Goal: Information Seeking & Learning: Find contact information

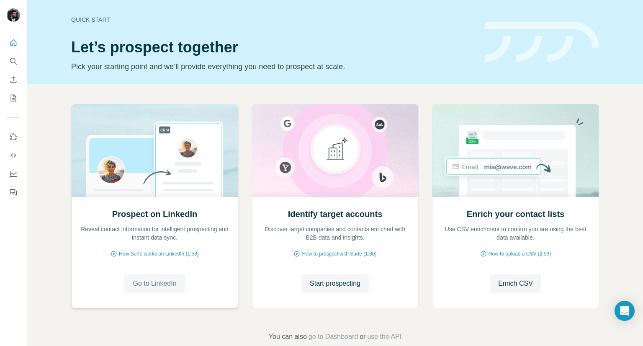
click at [173, 276] on button "Go to LinkedIn" at bounding box center [154, 283] width 60 height 18
click at [340, 285] on span "Start prospecting" at bounding box center [335, 283] width 51 height 10
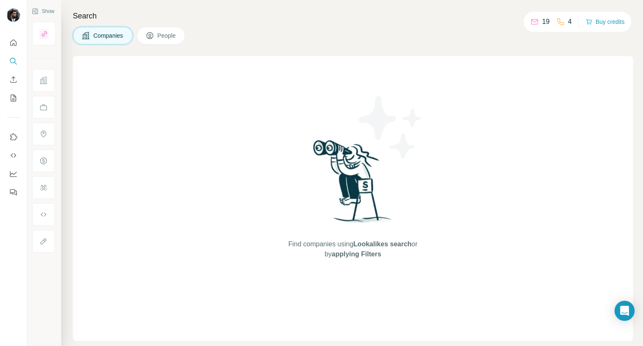
click at [153, 36] on icon at bounding box center [150, 35] width 7 height 7
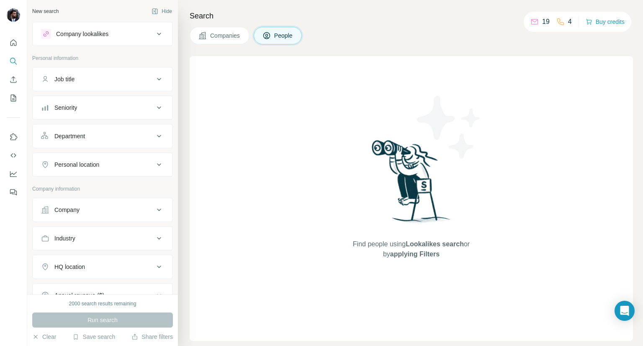
click at [102, 208] on div "Company" at bounding box center [97, 210] width 113 height 8
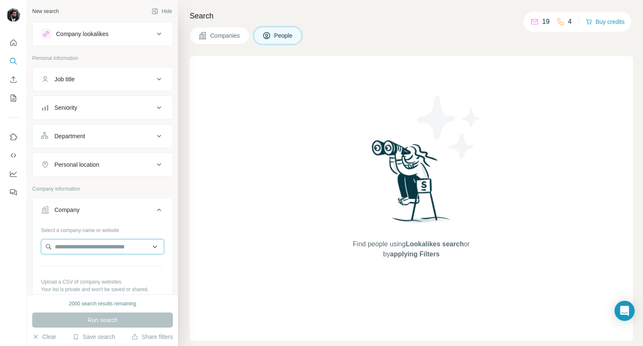
click at [114, 245] on input "text" at bounding box center [102, 246] width 123 height 15
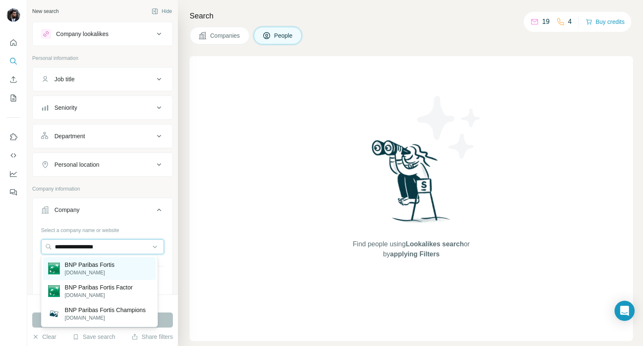
type input "**********"
click at [111, 268] on p "BNP Paribas Fortis" at bounding box center [90, 264] width 50 height 8
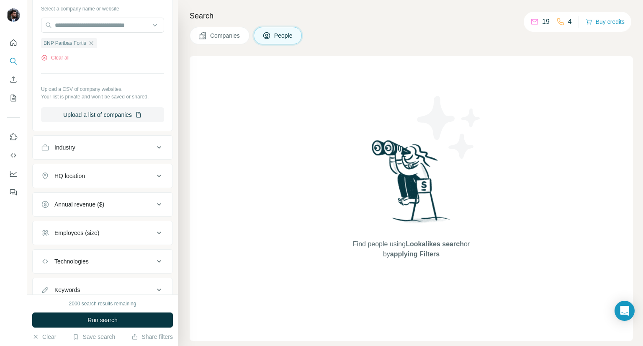
scroll to position [225, 0]
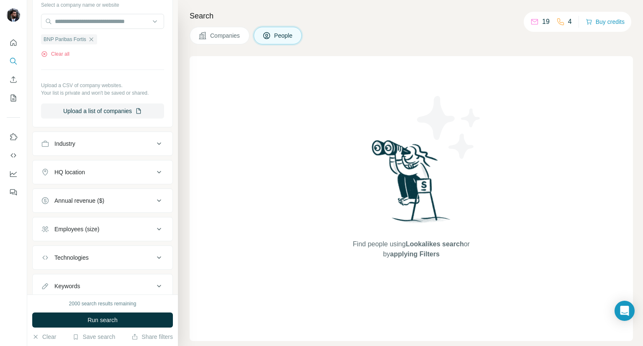
click at [113, 146] on div "Industry" at bounding box center [97, 143] width 113 height 8
click at [105, 164] on input at bounding box center [97, 164] width 103 height 9
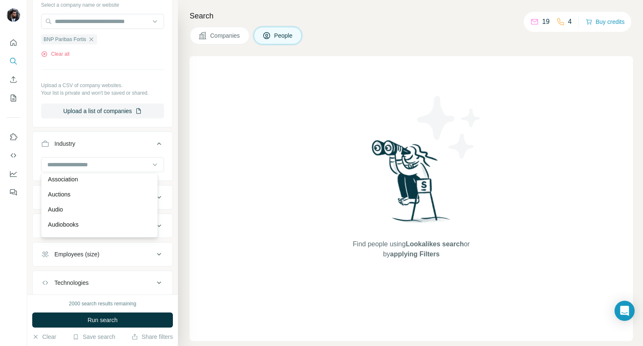
scroll to position [544, 0]
click at [31, 152] on div "New search Hide Company lookalikes Personal information Job title Seniority Dep…" at bounding box center [102, 147] width 151 height 294
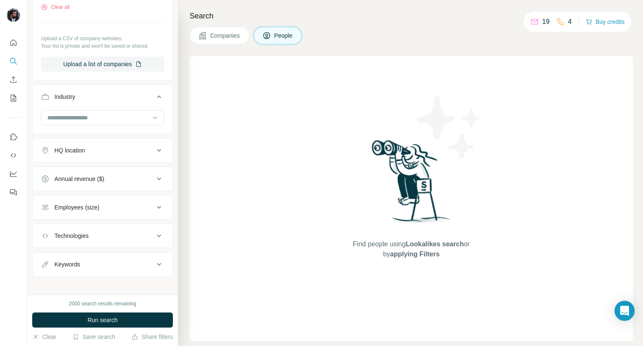
scroll to position [276, 0]
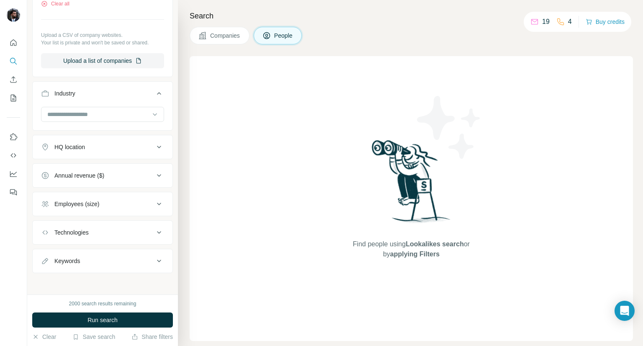
click at [118, 258] on div "Keywords" at bounding box center [97, 261] width 113 height 8
click at [110, 277] on input "text" at bounding box center [94, 281] width 106 height 15
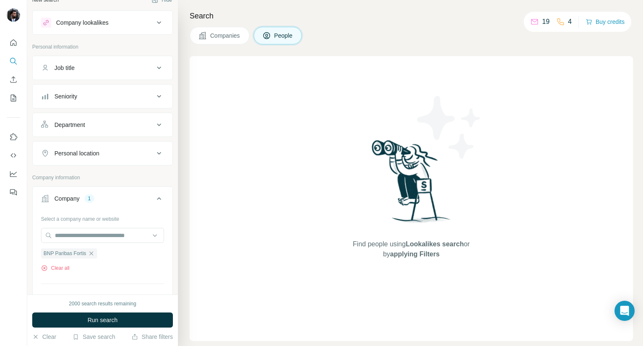
scroll to position [0, 0]
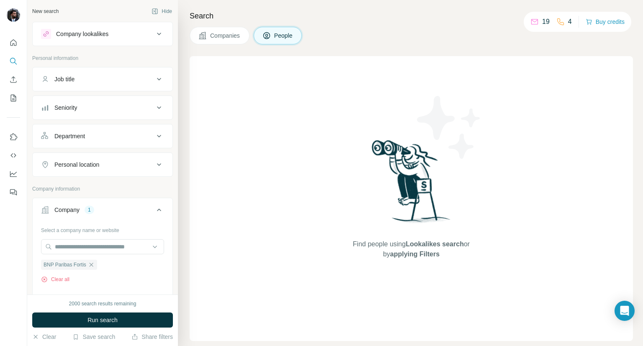
type input "****"
click at [121, 319] on button "Run search" at bounding box center [102, 319] width 141 height 15
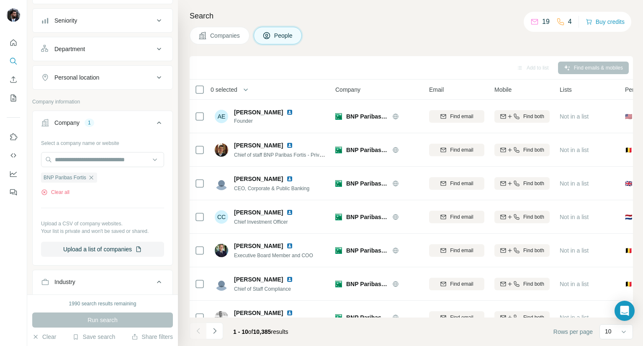
scroll to position [88, 0]
click at [121, 76] on div "Personal location" at bounding box center [97, 76] width 113 height 8
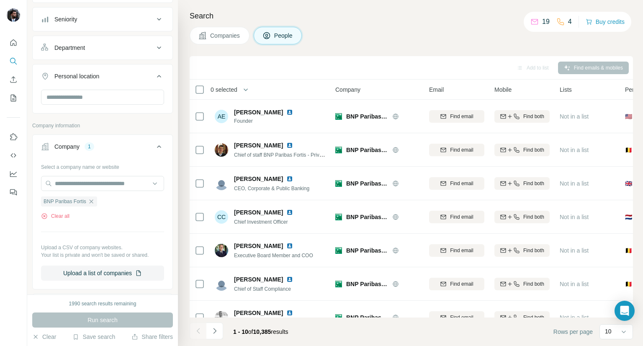
click at [95, 107] on div at bounding box center [103, 101] width 140 height 22
click at [93, 103] on input "text" at bounding box center [102, 97] width 123 height 15
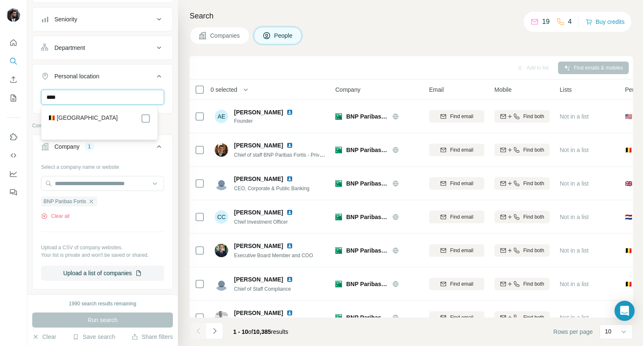
type input "****"
click at [111, 118] on div "🇧🇪 [GEOGRAPHIC_DATA]" at bounding box center [99, 118] width 103 height 10
click at [150, 121] on icon at bounding box center [146, 118] width 10 height 10
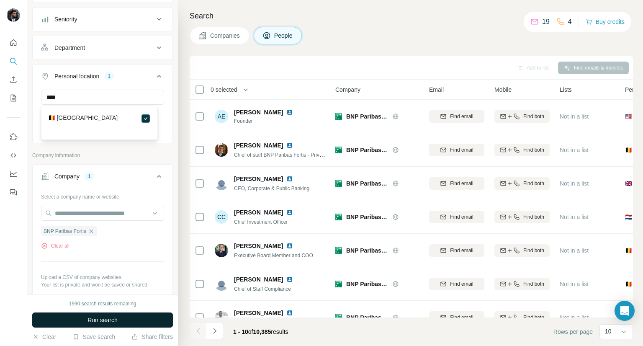
click at [141, 319] on button "Run search" at bounding box center [102, 319] width 141 height 15
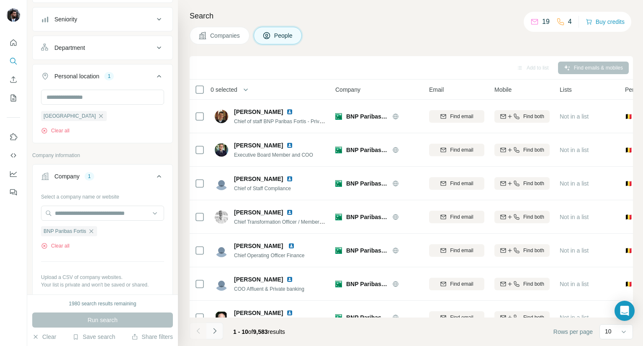
click at [216, 332] on icon "Navigate to next page" at bounding box center [215, 331] width 8 height 8
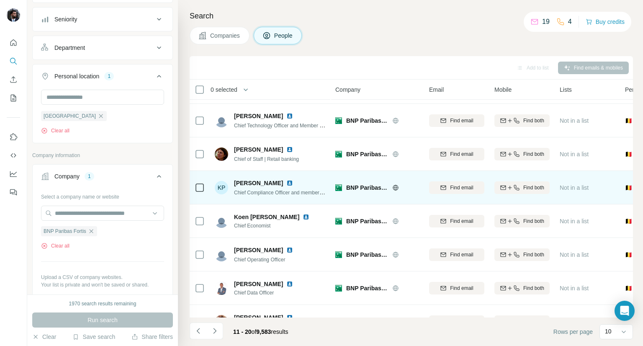
scroll to position [121, 0]
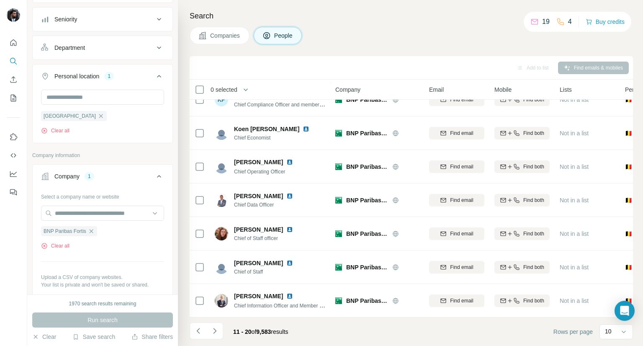
click at [406, 50] on div "Search Companies People Add to list Find emails & mobiles 0 selected People Com…" at bounding box center [410, 173] width 465 height 346
click at [181, 300] on div "Search Companies People Add to list Find emails & mobiles 0 selected People Com…" at bounding box center [410, 173] width 465 height 346
click at [216, 334] on icon "Navigate to next page" at bounding box center [215, 331] width 8 height 8
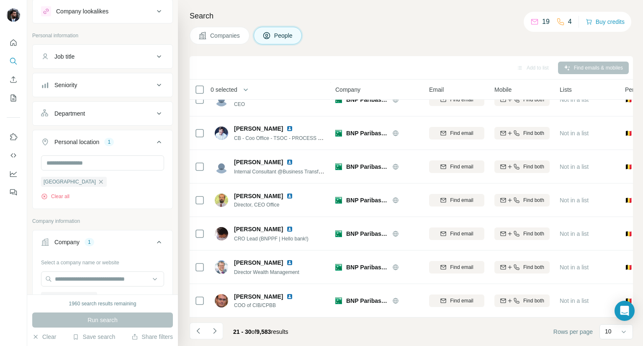
scroll to position [0, 0]
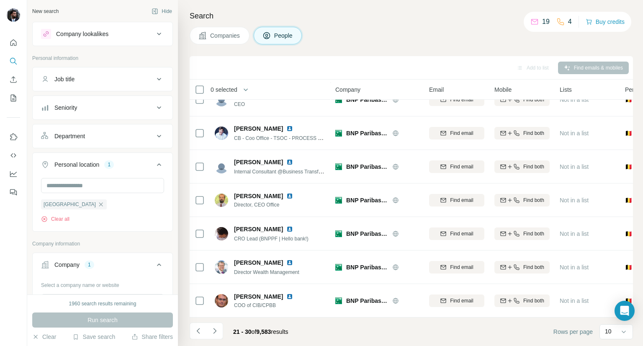
click at [98, 80] on div "Job title" at bounding box center [97, 79] width 113 height 8
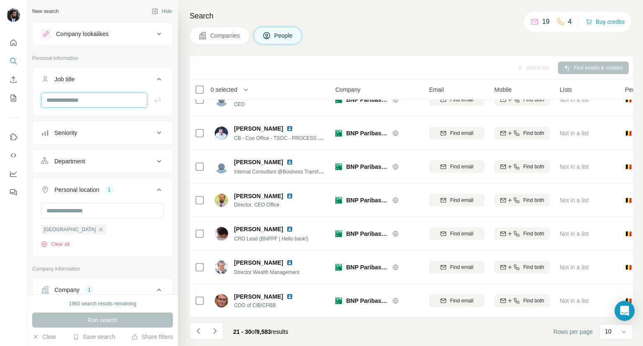
click at [86, 96] on input "text" at bounding box center [94, 100] width 106 height 15
paste input "**********"
type input "**********"
click at [153, 101] on icon "button" at bounding box center [157, 100] width 8 height 8
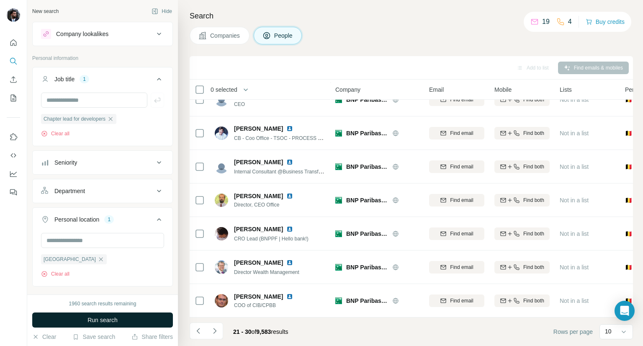
click at [108, 324] on span "Run search" at bounding box center [103, 320] width 30 height 8
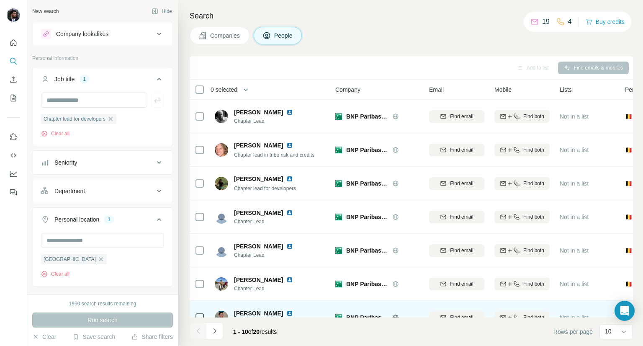
scroll to position [3, 0]
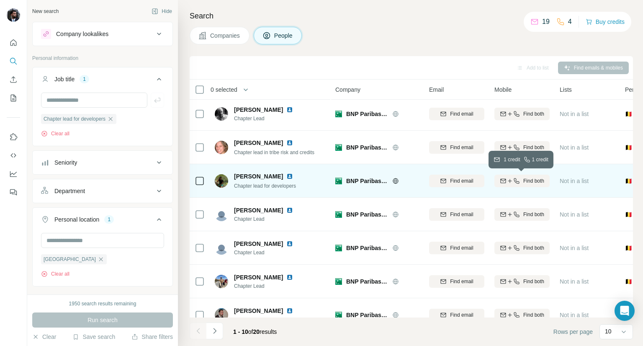
click at [507, 181] on icon "button" at bounding box center [510, 181] width 7 height 7
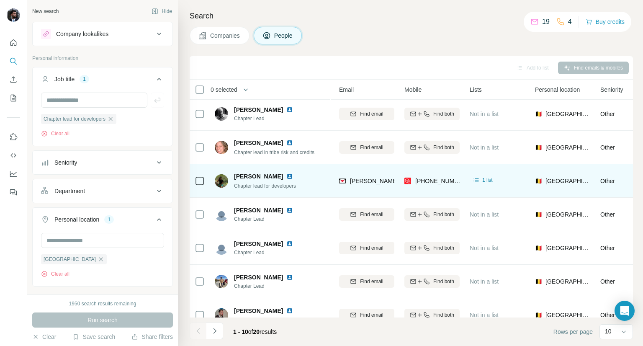
scroll to position [3, 90]
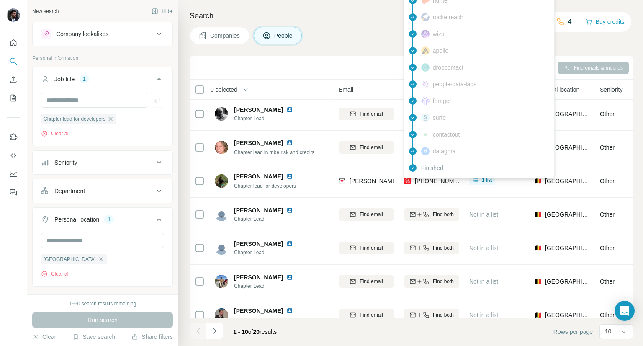
drag, startPoint x: 446, startPoint y: 183, endPoint x: 420, endPoint y: 190, distance: 26.4
click at [420, 190] on div "[PHONE_NUMBER]" at bounding box center [431, 180] width 55 height 23
drag, startPoint x: 411, startPoint y: 188, endPoint x: 455, endPoint y: 183, distance: 43.9
click at [455, 183] on div "[PHONE_NUMBER]" at bounding box center [431, 180] width 55 height 23
copy div "[PHONE_NUMBER]"
